Goal: Find contact information: Find contact information

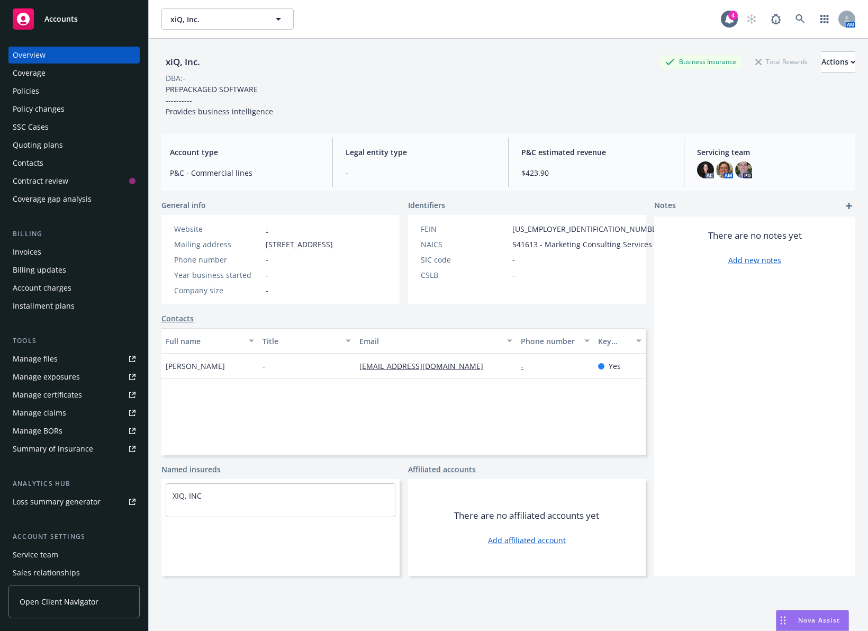
click at [78, 92] on div "Policies" at bounding box center [74, 91] width 123 height 17
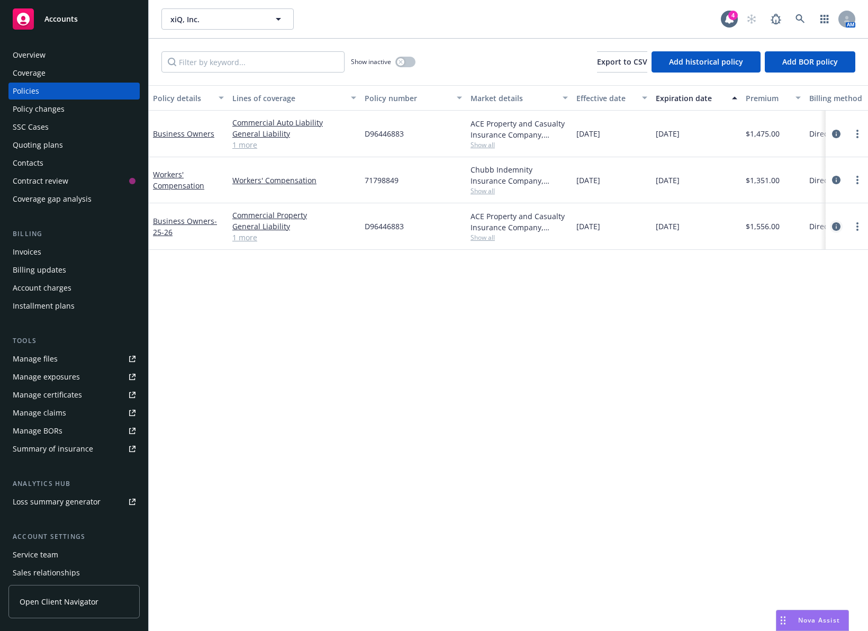
click at [835, 224] on icon "circleInformation" at bounding box center [836, 226] width 8 height 8
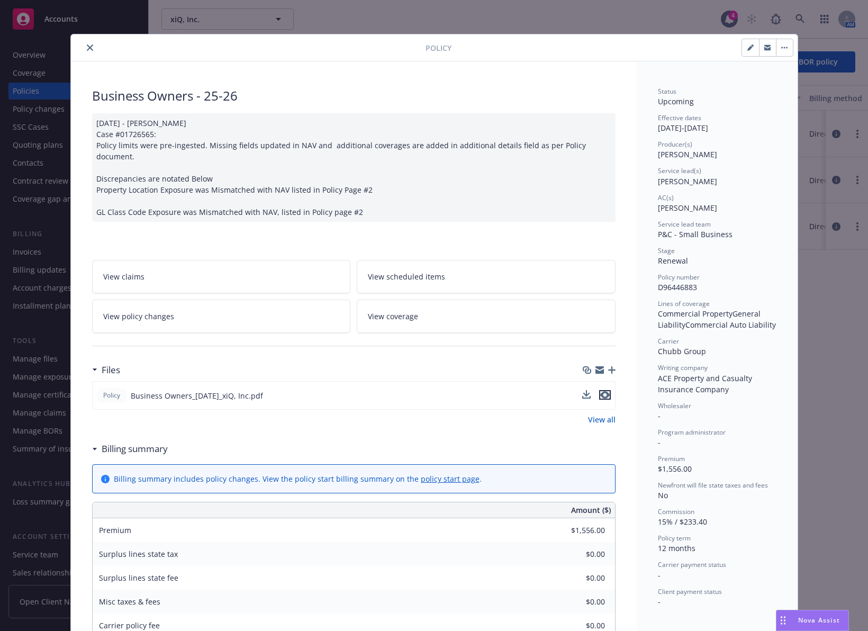
click at [601, 391] on icon "preview file" at bounding box center [605, 394] width 10 height 7
click at [91, 46] on button "close" at bounding box center [90, 47] width 13 height 13
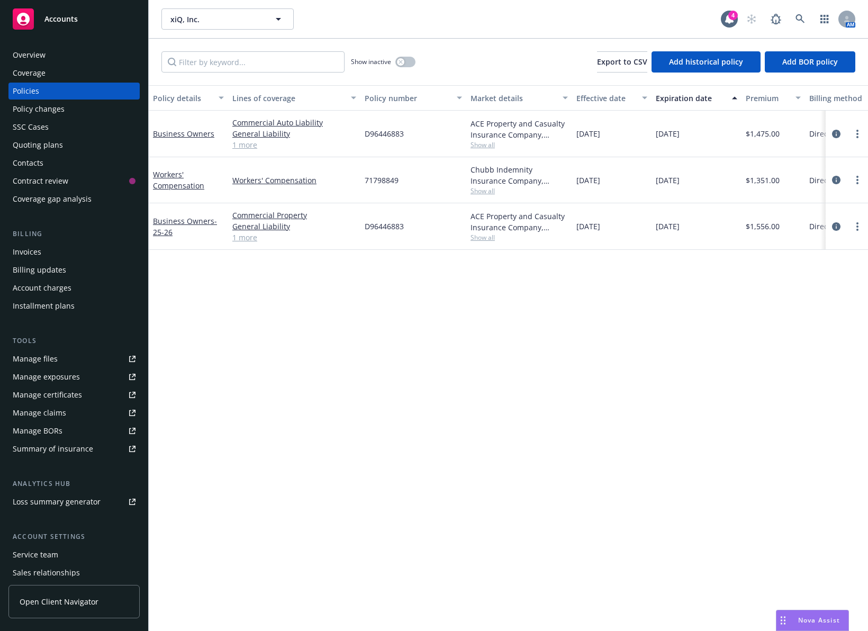
click at [50, 166] on div "Contacts" at bounding box center [74, 163] width 123 height 17
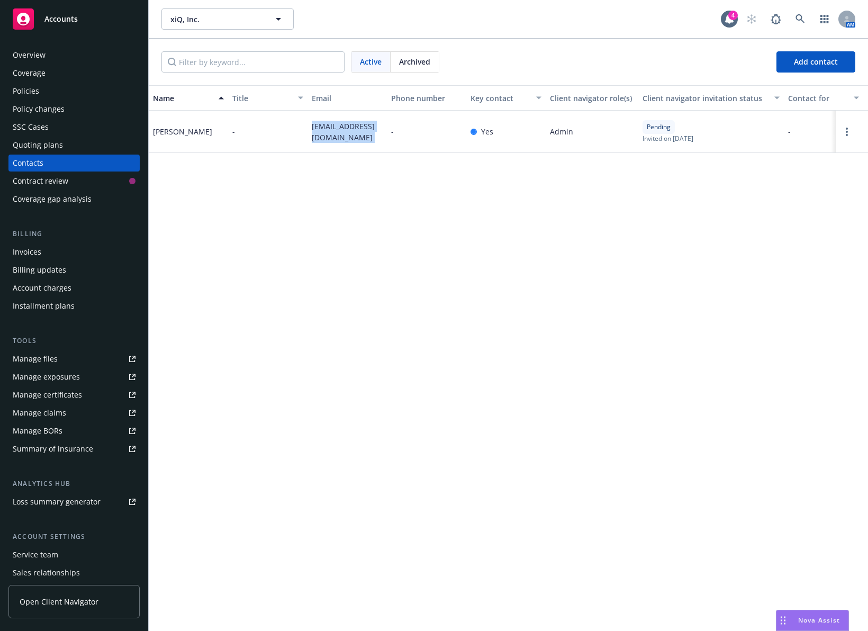
drag, startPoint x: 388, startPoint y: 134, endPoint x: 307, endPoint y: 135, distance: 80.5
click at [307, 135] on div "[PERSON_NAME] - [PERSON_NAME][EMAIL_ADDRESS][DOMAIN_NAME] - Yes Admin Pending I…" at bounding box center [509, 132] width 720 height 42
copy div "[EMAIL_ADDRESS][DOMAIN_NAME]"
click at [169, 131] on div "[PERSON_NAME]" at bounding box center [182, 131] width 59 height 11
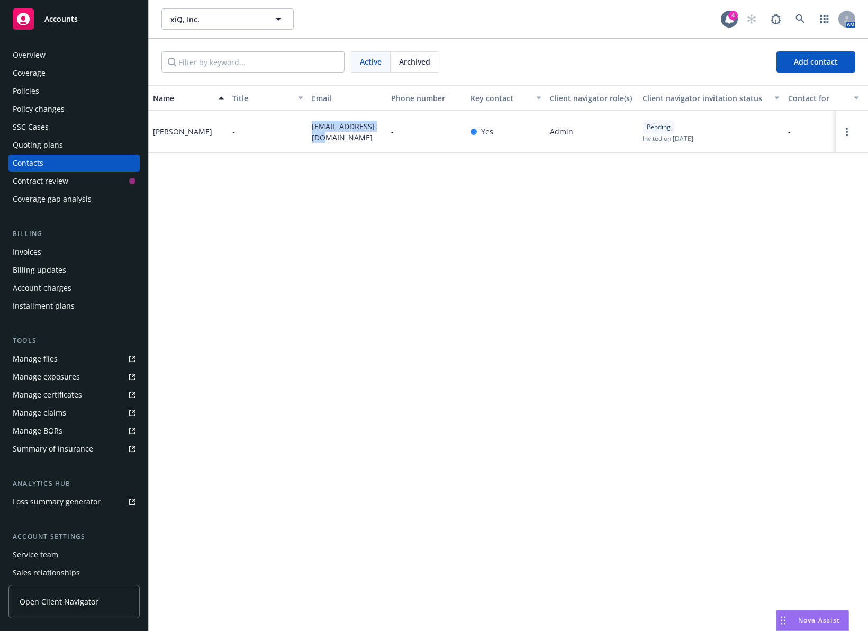
drag, startPoint x: 385, startPoint y: 133, endPoint x: 310, endPoint y: 136, distance: 74.7
click at [310, 136] on div "[EMAIL_ADDRESS][DOMAIN_NAME]" at bounding box center [347, 132] width 79 height 42
copy span "[EMAIL_ADDRESS][DOMAIN_NAME]"
